Goal: Task Accomplishment & Management: Use online tool/utility

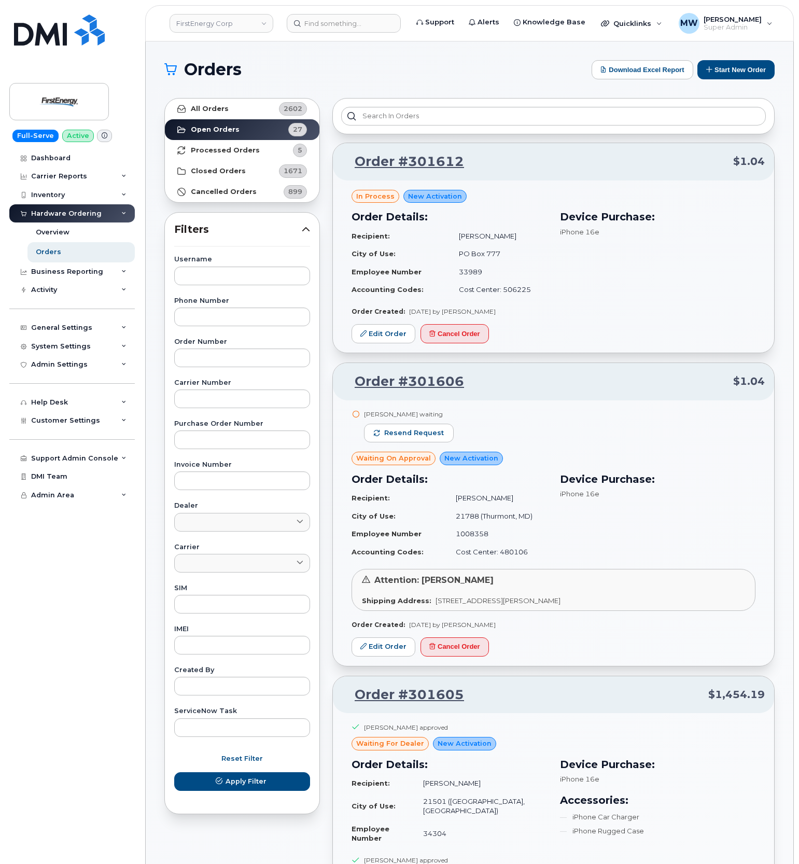
scroll to position [138, 0]
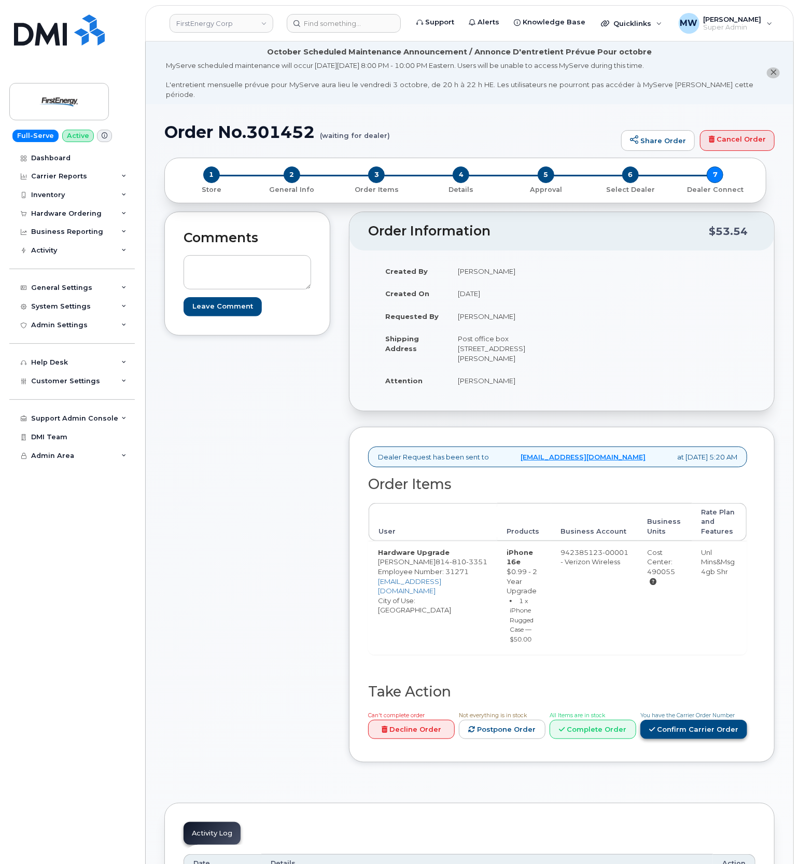
click at [659, 735] on link "Confirm Carrier Order" at bounding box center [694, 729] width 107 height 19
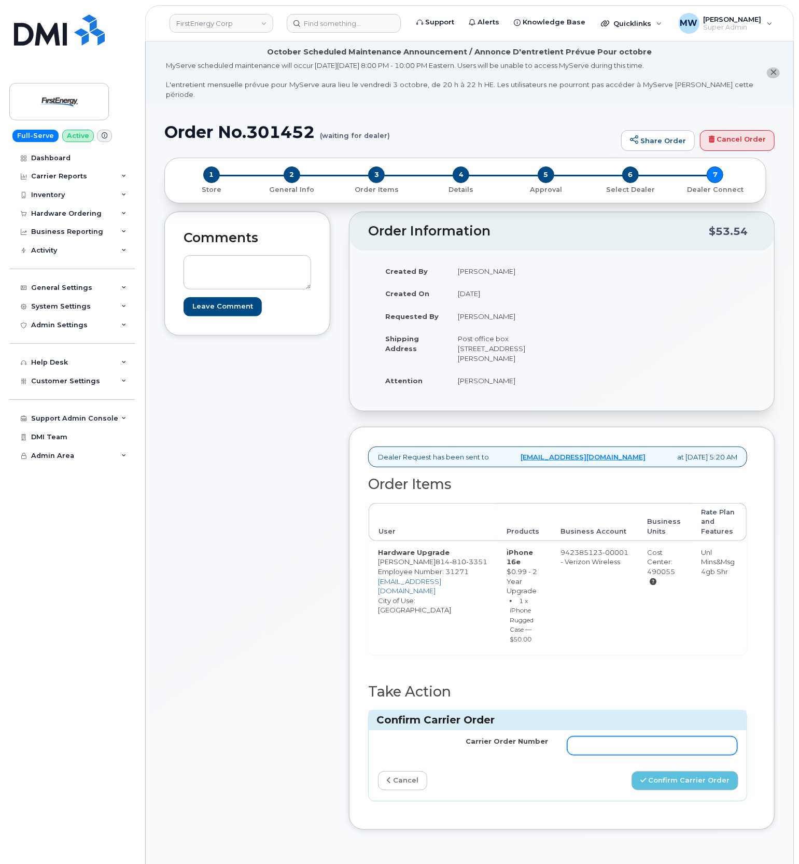
drag, startPoint x: 655, startPoint y: 760, endPoint x: 660, endPoint y: 750, distance: 11.4
click at [655, 759] on td at bounding box center [652, 745] width 189 height 31
drag, startPoint x: 660, startPoint y: 750, endPoint x: 675, endPoint y: 765, distance: 20.5
click at [660, 750] on input "Carrier Order Number" at bounding box center [652, 746] width 171 height 19
paste input "MB1000503515841"
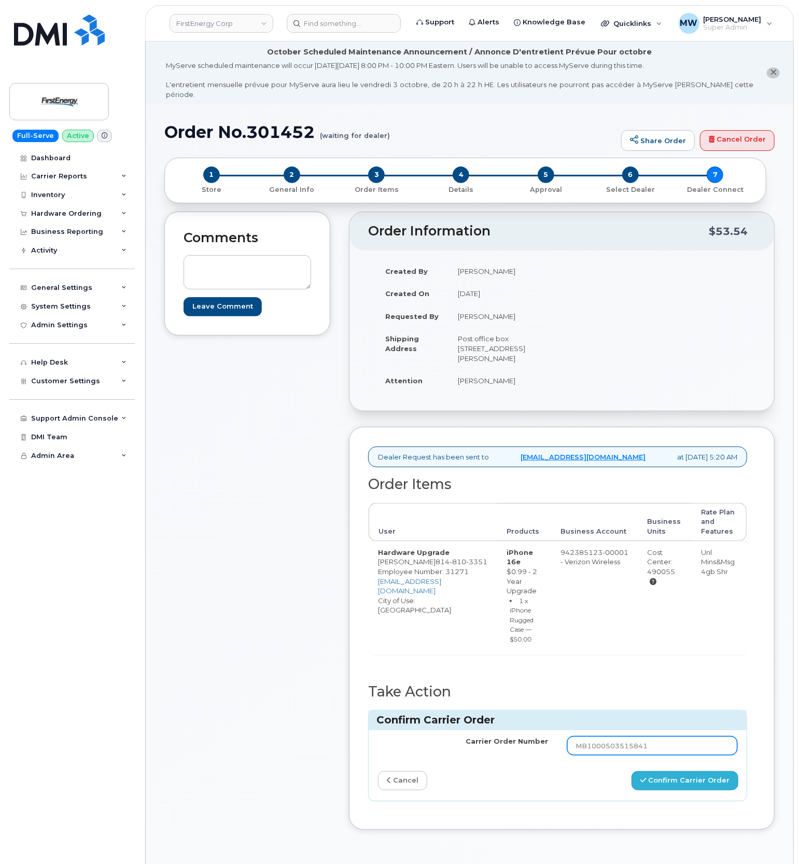
type input "MB1000503515841"
click at [678, 786] on button "Confirm Carrier Order" at bounding box center [685, 780] width 107 height 19
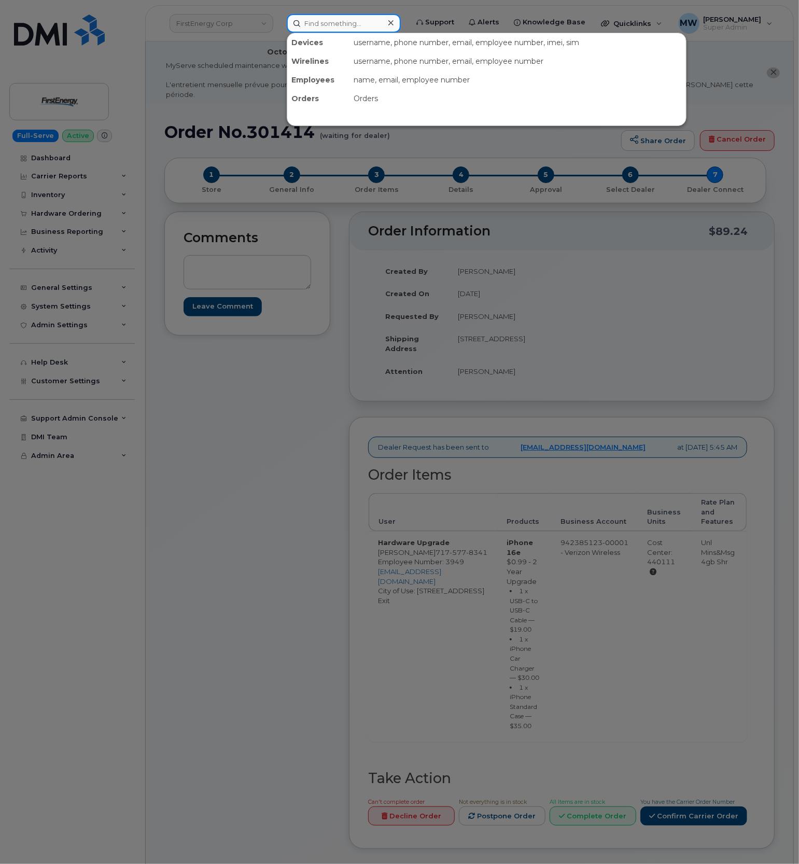
click at [333, 15] on input at bounding box center [344, 23] width 114 height 19
paste input "2027042187"
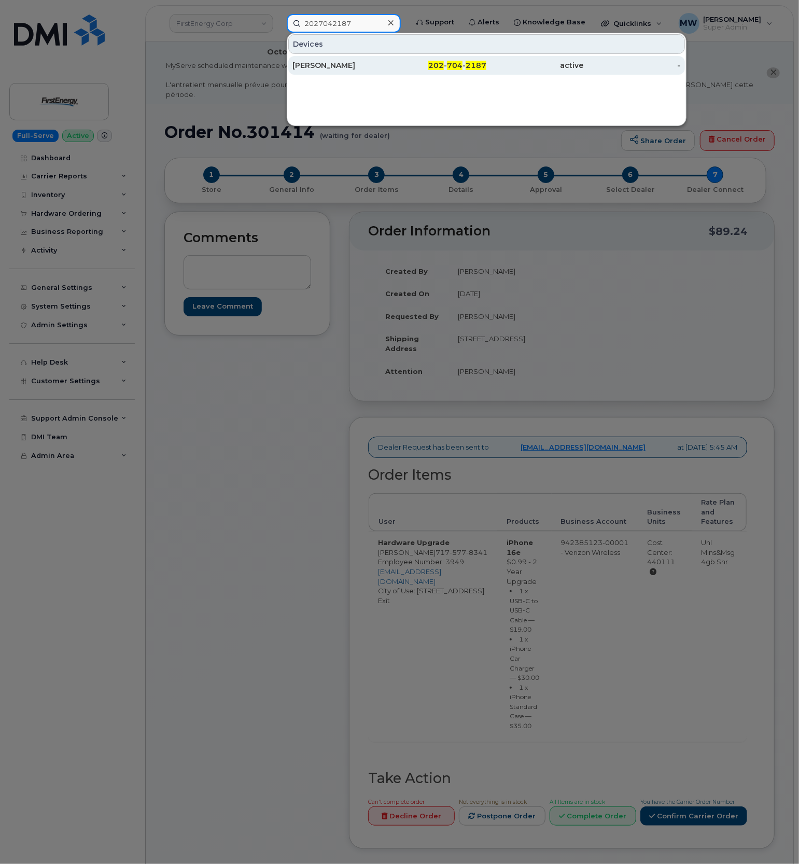
type input "2027042187"
click at [364, 69] on div "Guillermo Areas" at bounding box center [341, 65] width 97 height 10
